Goal: Task Accomplishment & Management: Manage account settings

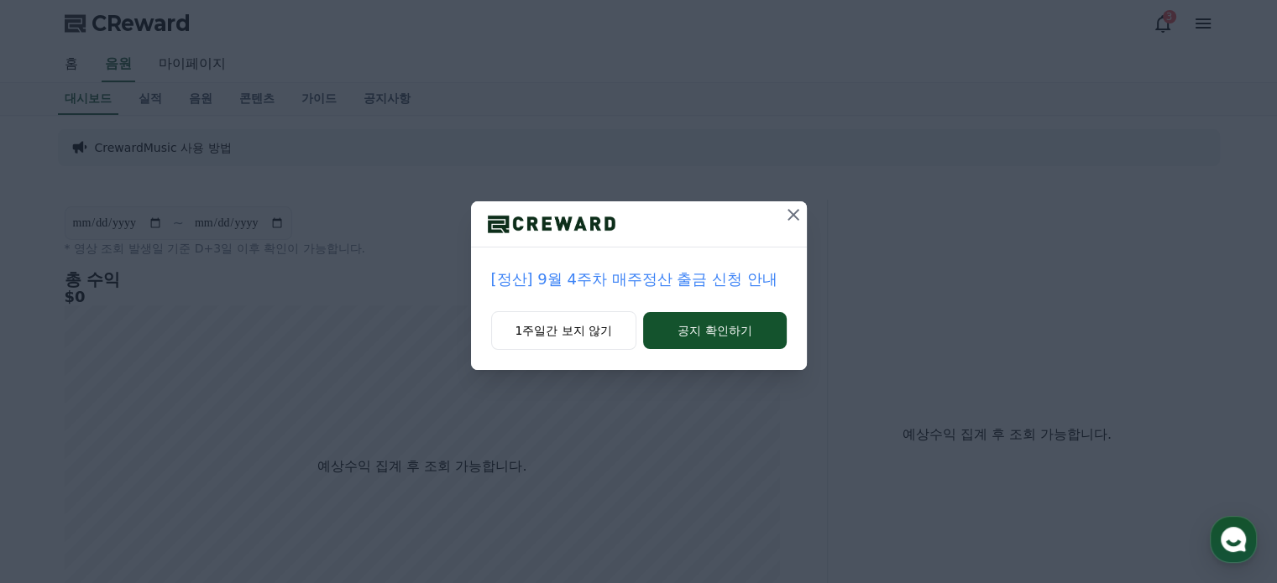
click at [795, 214] on icon at bounding box center [793, 215] width 20 height 20
click at [800, 215] on icon at bounding box center [794, 215] width 20 height 20
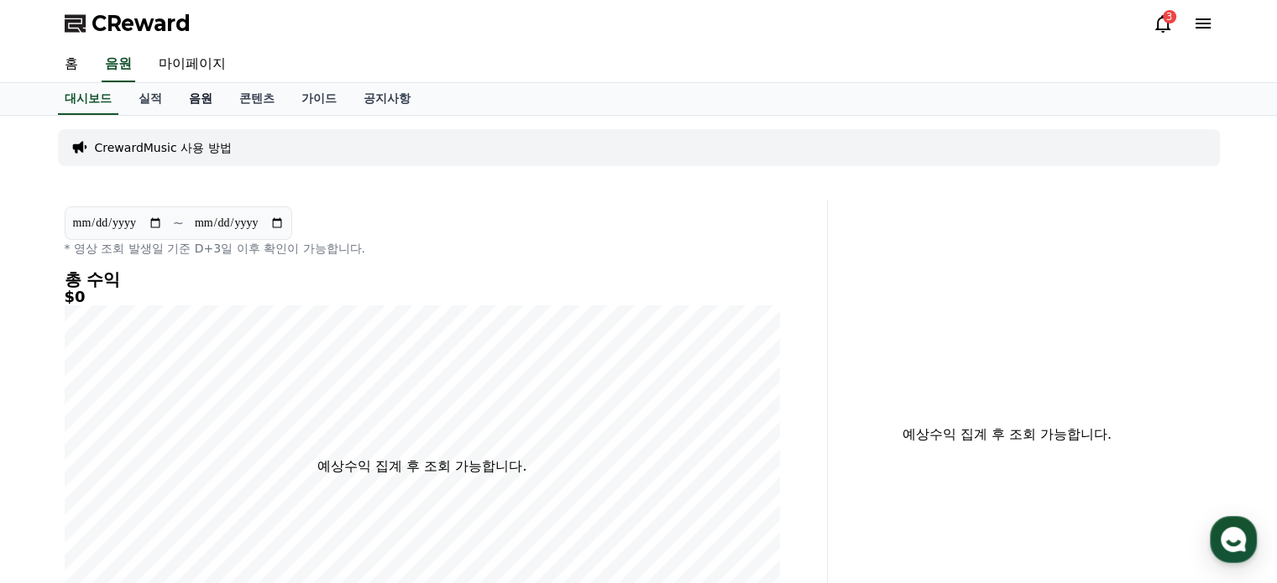
click at [206, 100] on link "음원" at bounding box center [200, 99] width 50 height 32
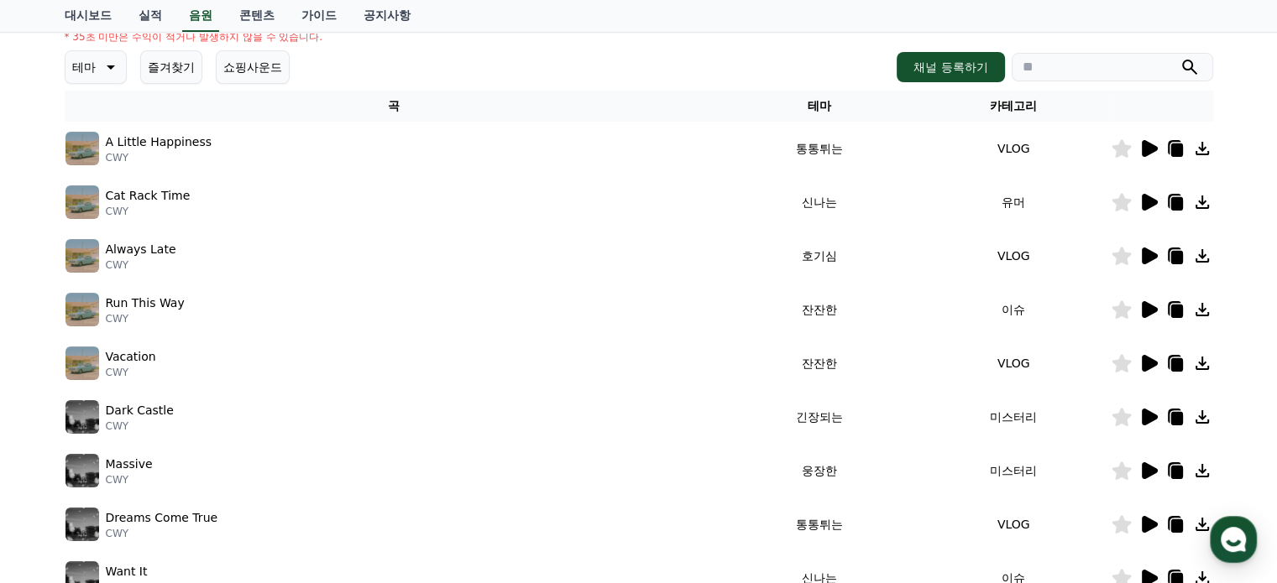
scroll to position [252, 0]
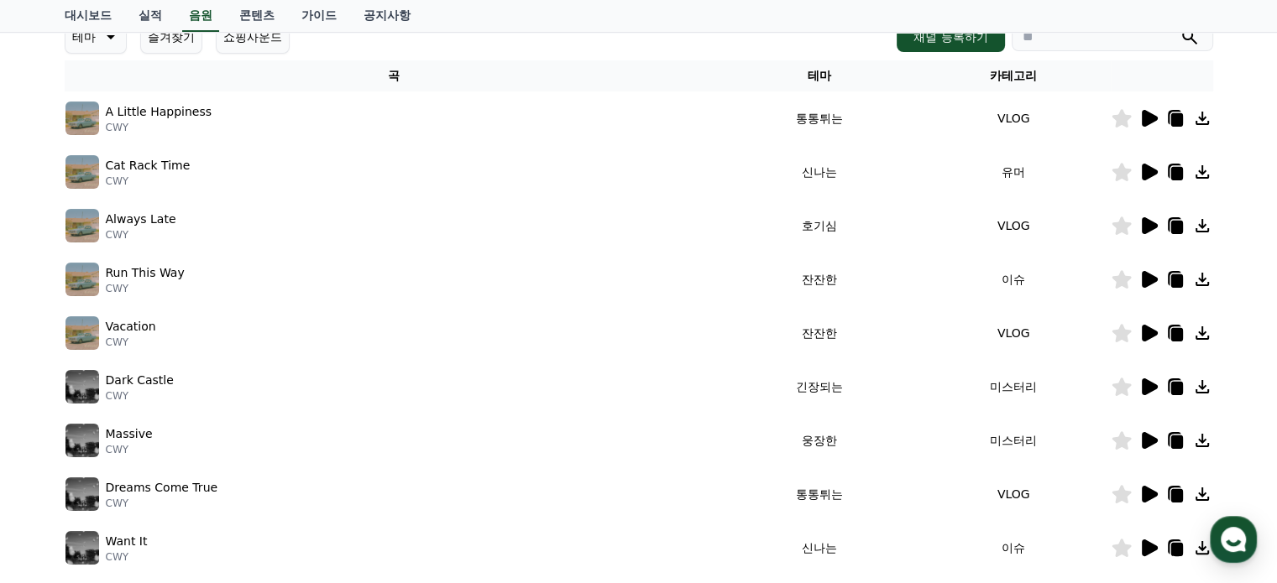
click at [1139, 390] on icon at bounding box center [1148, 387] width 20 height 20
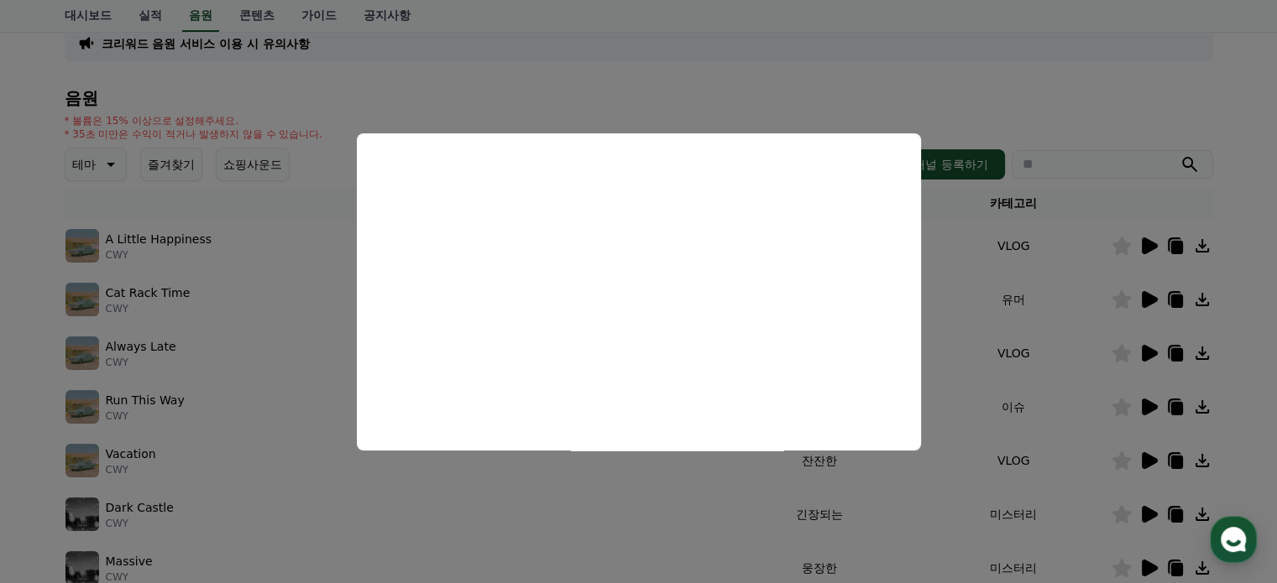
scroll to position [0, 0]
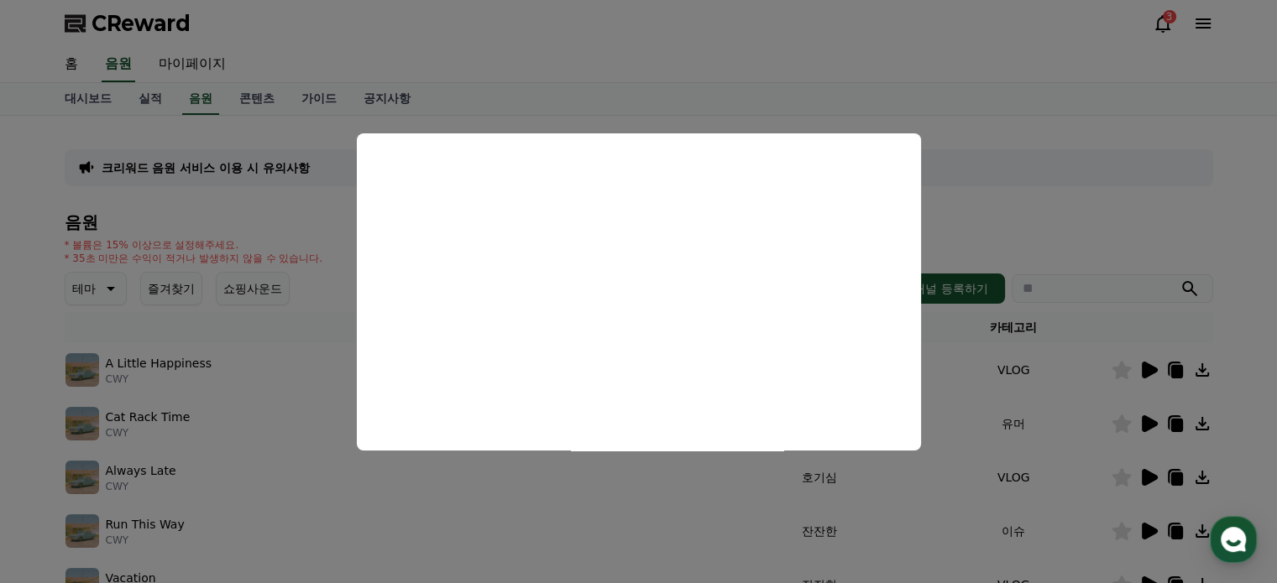
click at [151, 99] on button "close modal" at bounding box center [638, 291] width 1277 height 583
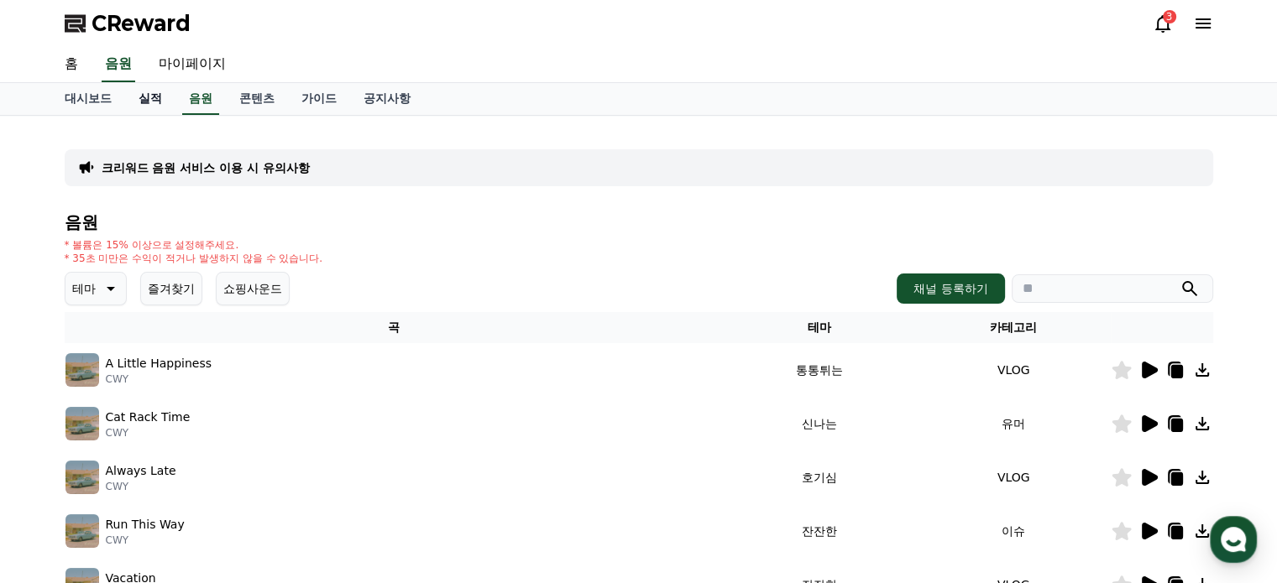
click at [151, 98] on link "실적" at bounding box center [150, 99] width 50 height 32
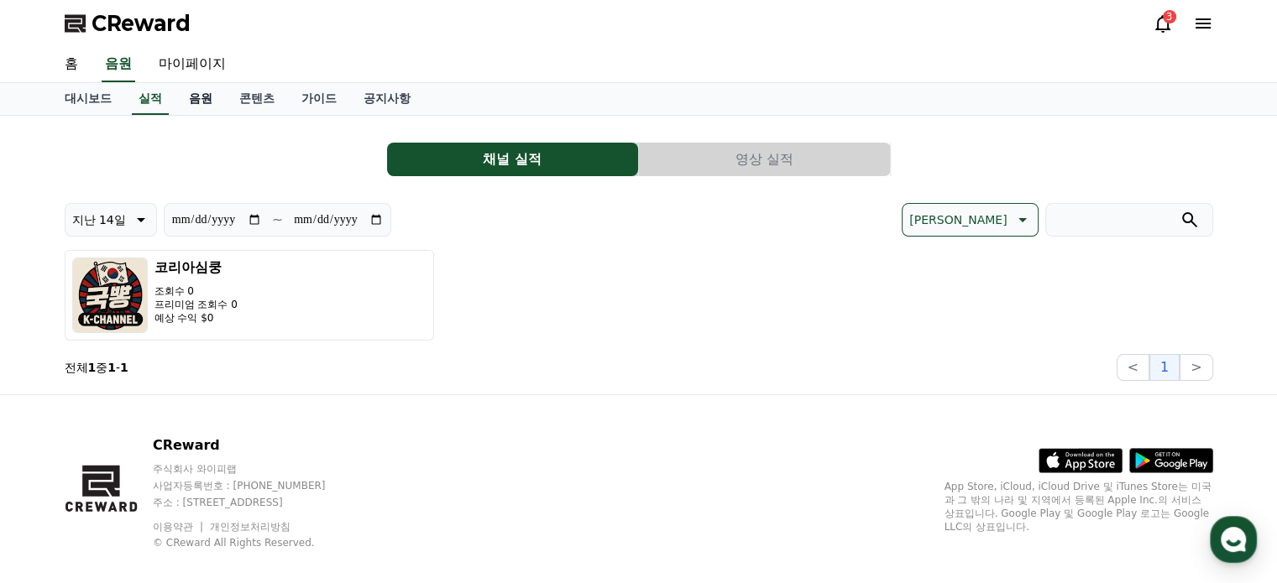
click at [194, 99] on link "음원" at bounding box center [200, 99] width 50 height 32
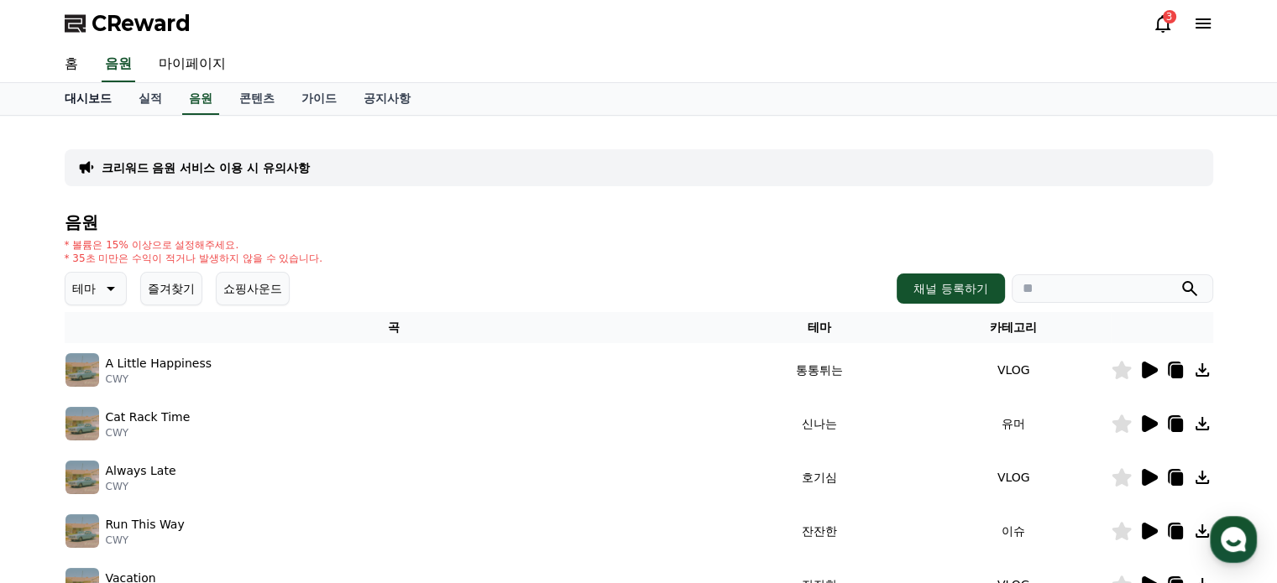
click at [95, 107] on link "대시보드" at bounding box center [88, 99] width 74 height 32
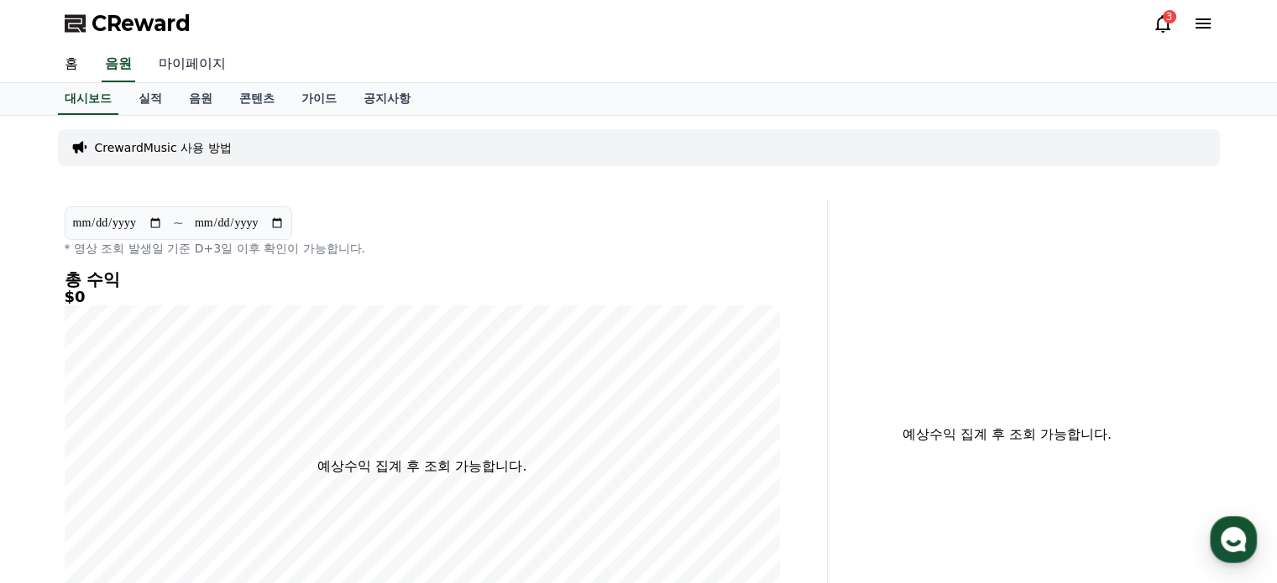
click at [184, 62] on link "마이페이지" at bounding box center [192, 64] width 94 height 35
select select "**********"
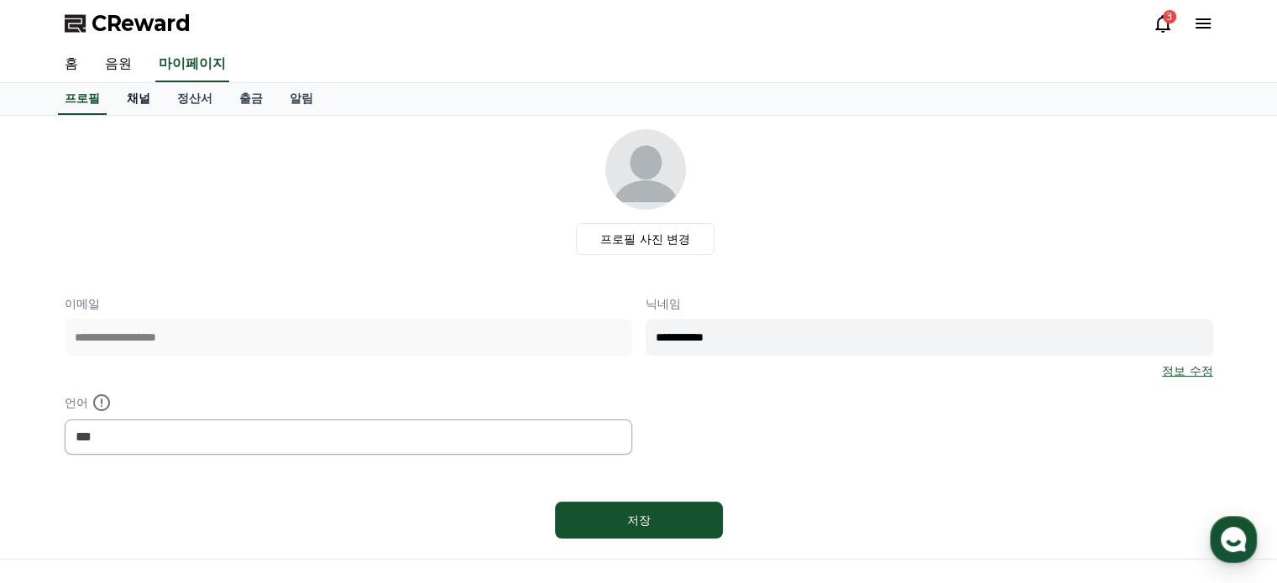
click at [134, 102] on link "채널" at bounding box center [138, 99] width 50 height 32
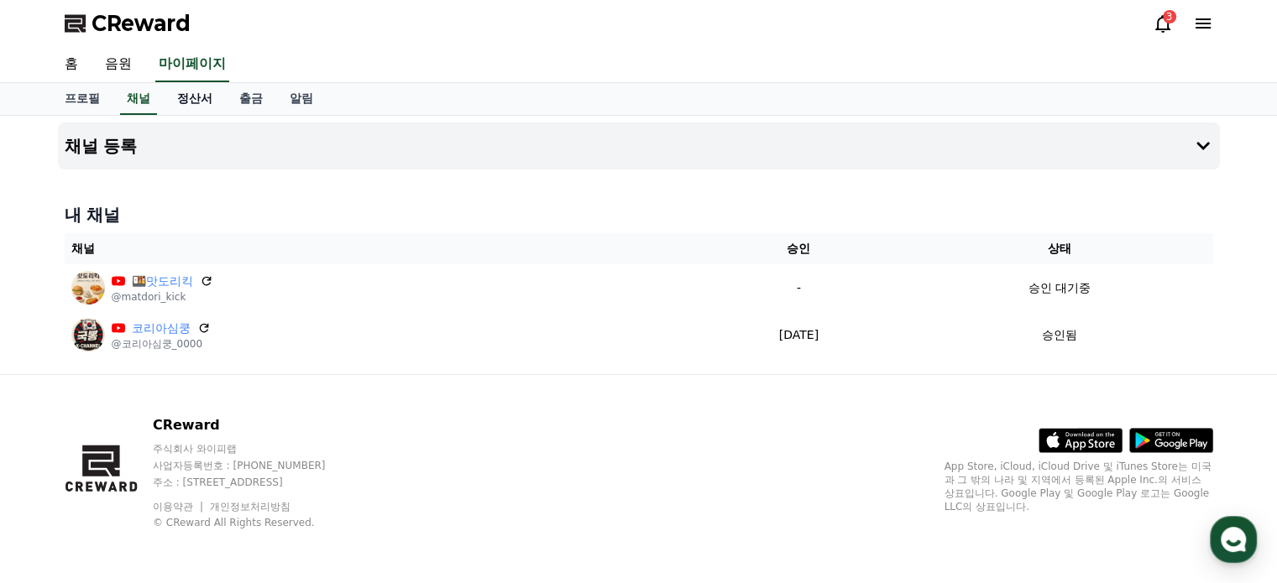
click at [191, 103] on link "정산서" at bounding box center [195, 99] width 62 height 32
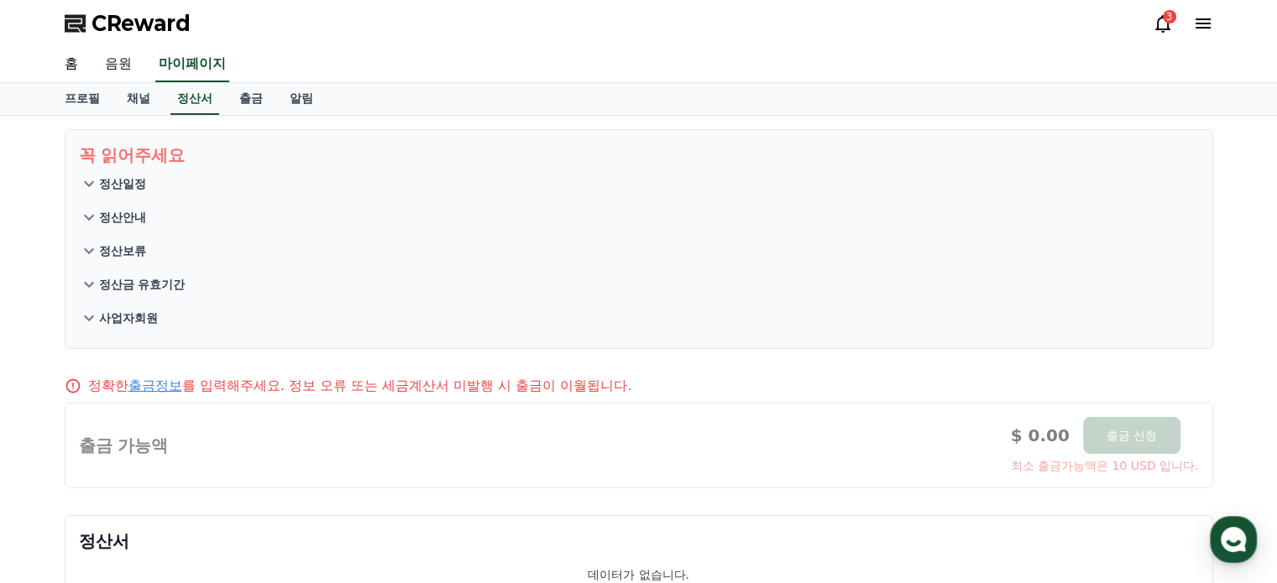
click at [107, 60] on link "음원" at bounding box center [118, 64] width 54 height 35
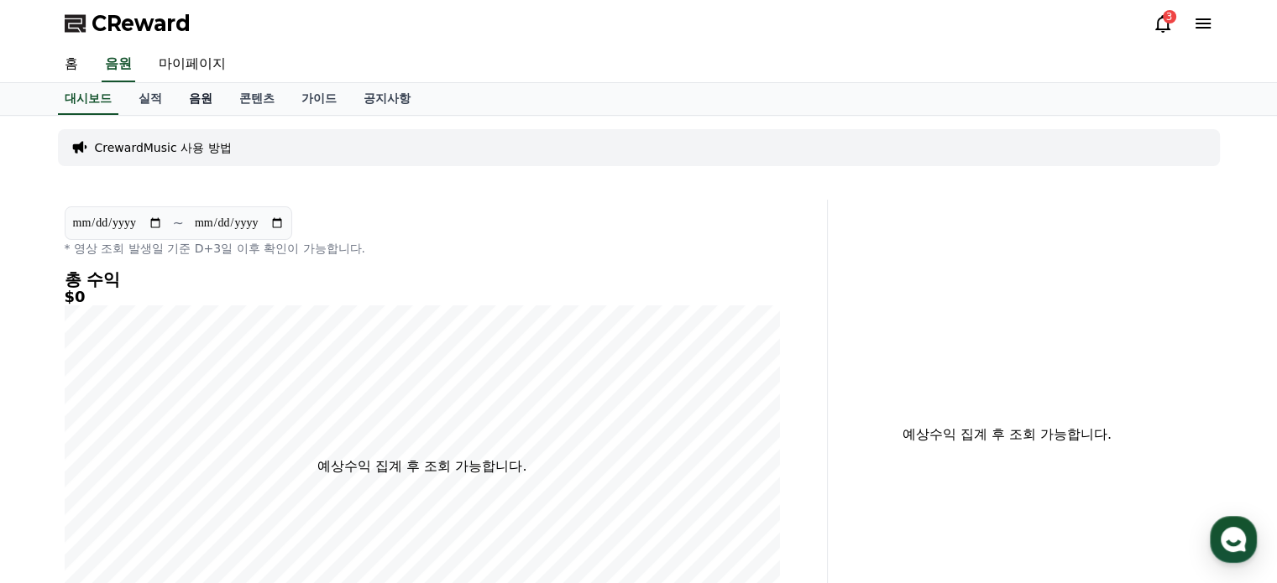
click at [206, 97] on link "음원" at bounding box center [200, 99] width 50 height 32
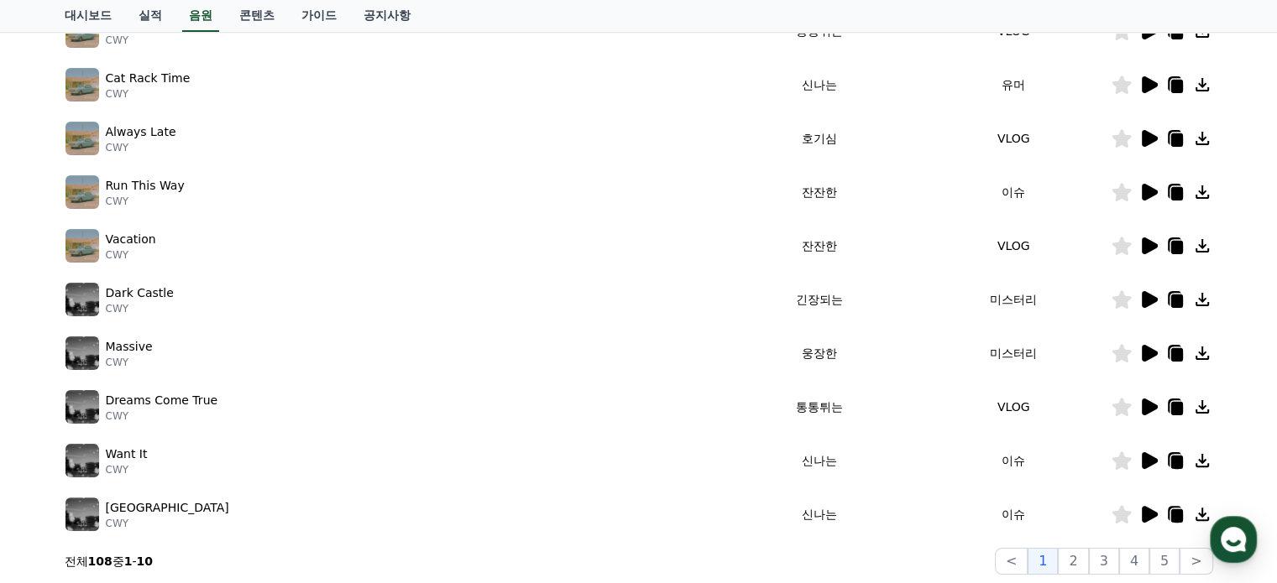
scroll to position [252, 0]
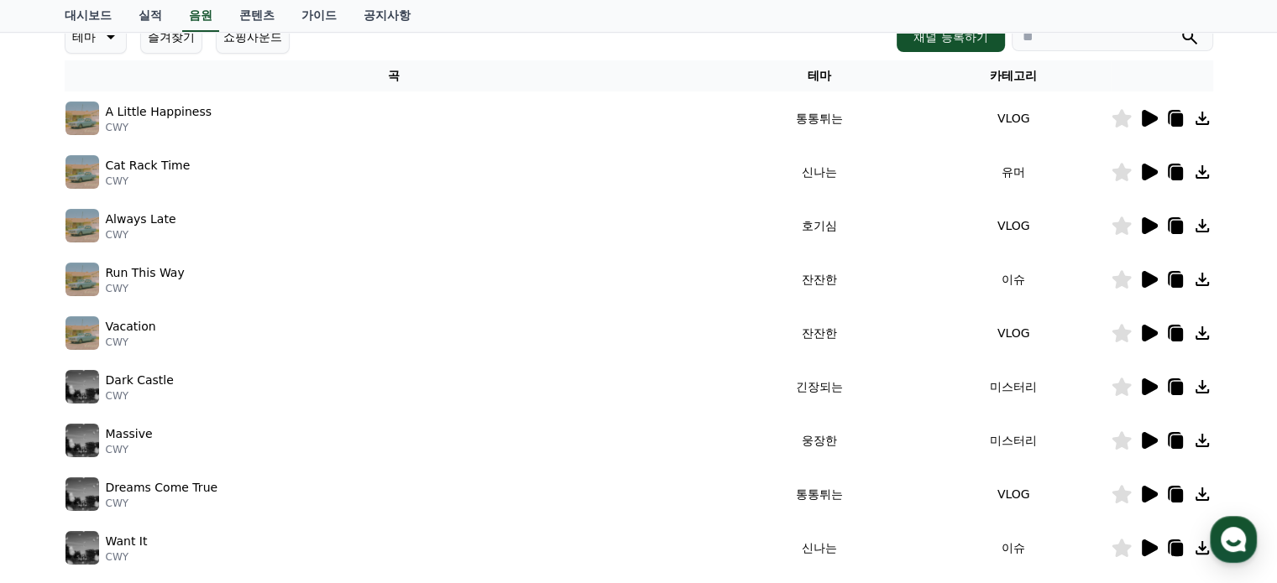
click at [1153, 120] on icon at bounding box center [1150, 118] width 16 height 17
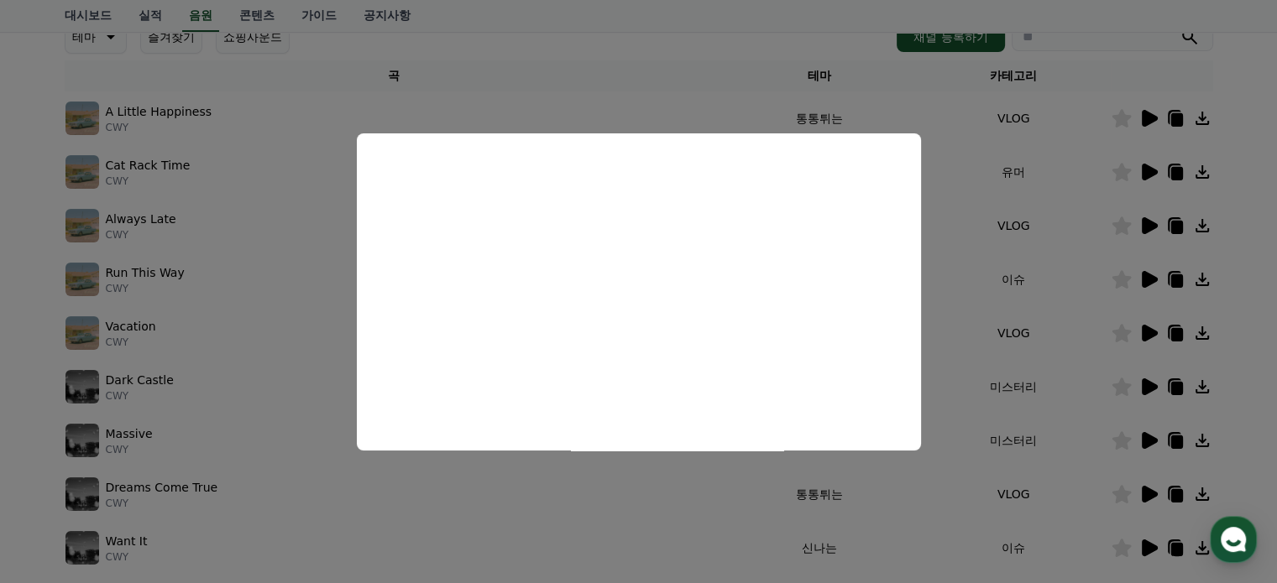
click at [1153, 173] on button "close modal" at bounding box center [638, 291] width 1277 height 583
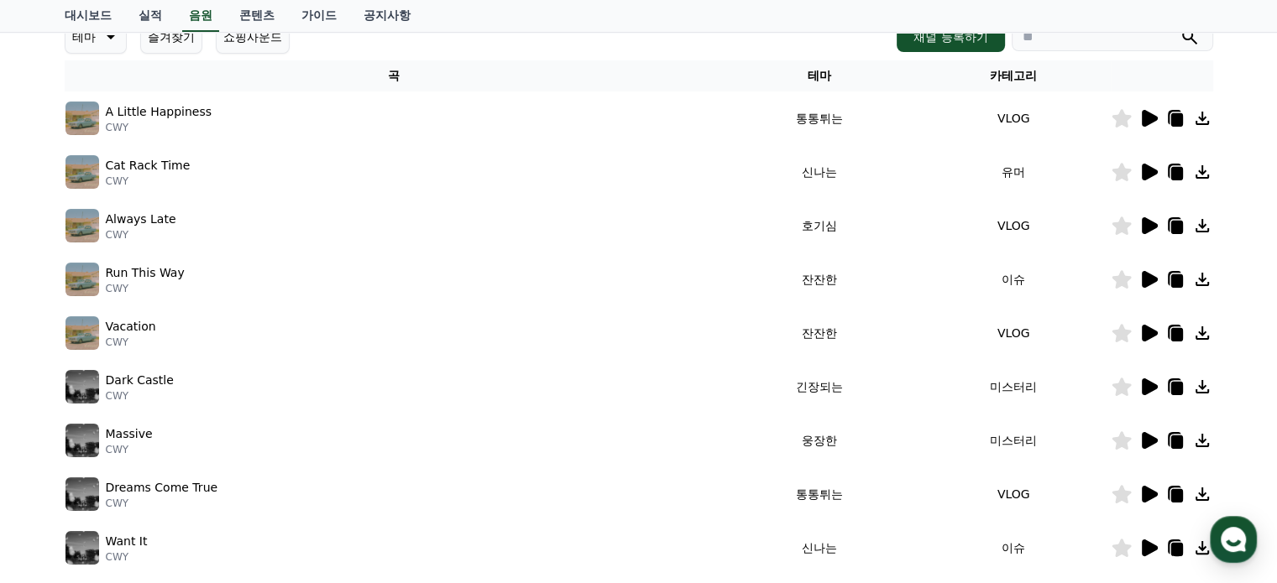
click at [1145, 168] on icon at bounding box center [1150, 172] width 16 height 17
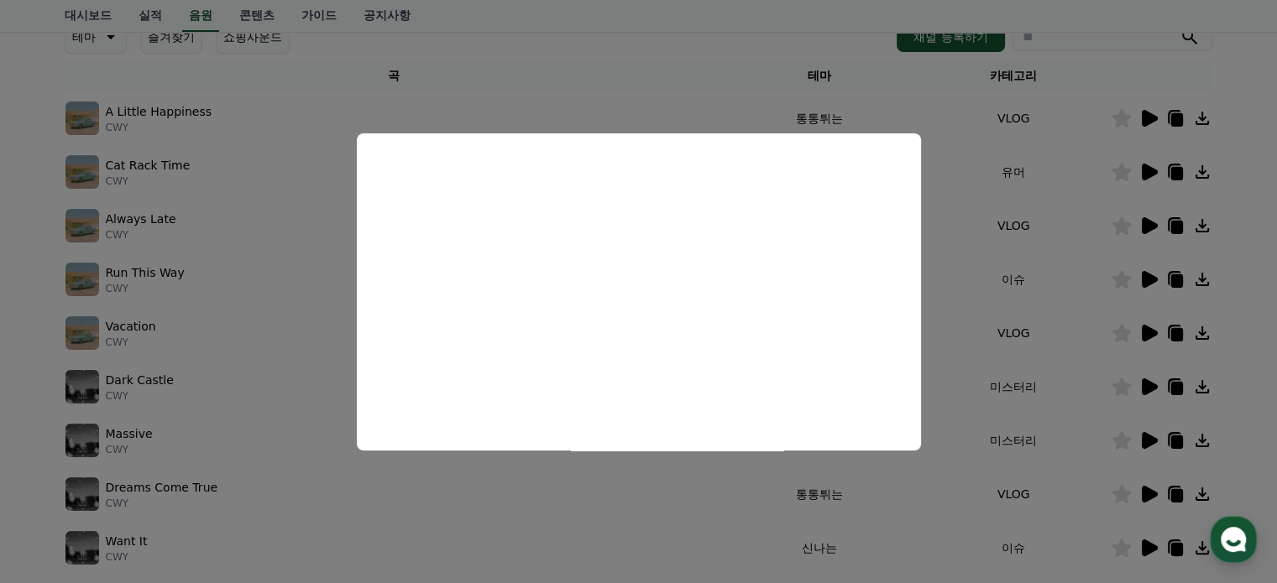
click at [1147, 116] on button "close modal" at bounding box center [638, 291] width 1277 height 583
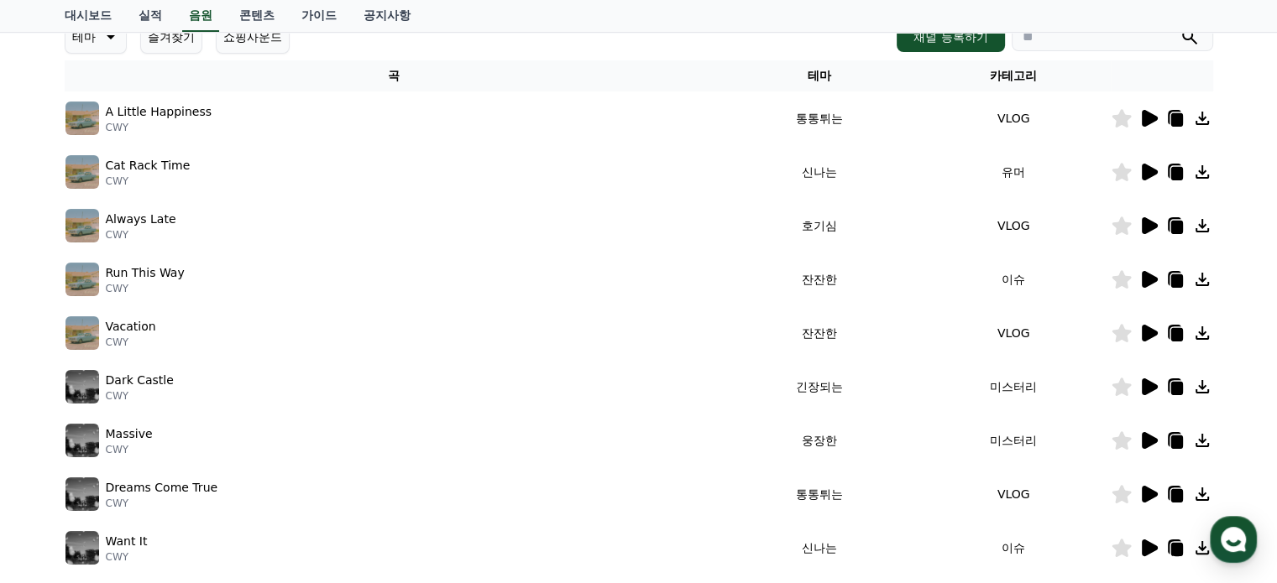
click at [1147, 120] on icon at bounding box center [1150, 118] width 16 height 17
